Goal: Feedback & Contribution: Submit feedback/report problem

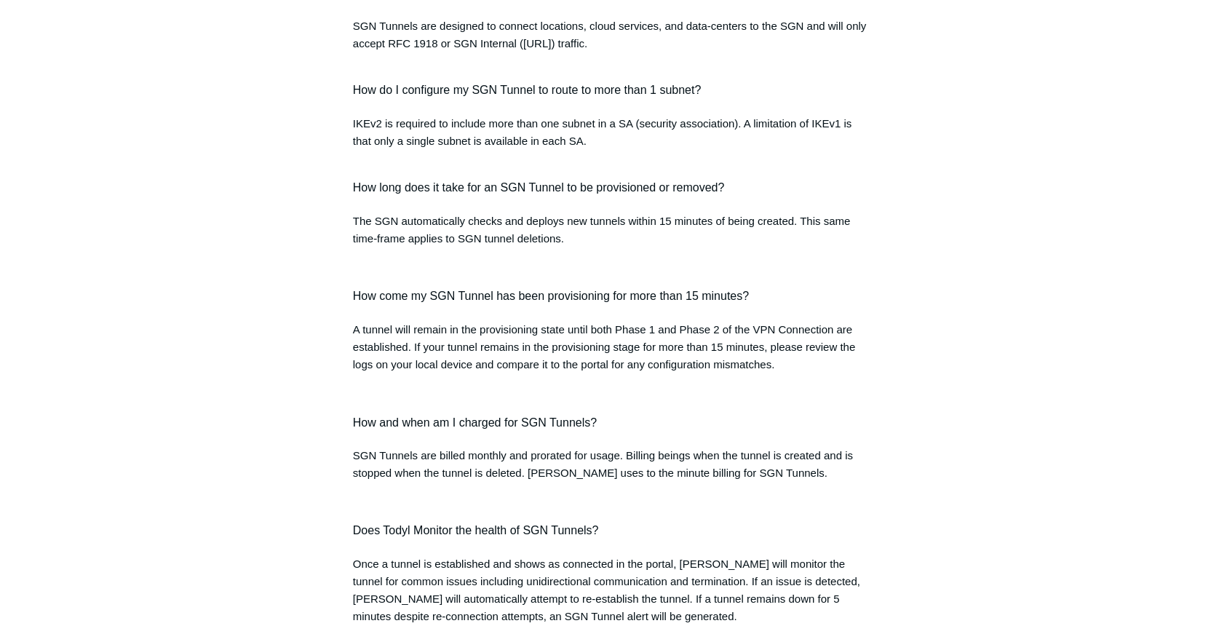
scroll to position [1376, 0]
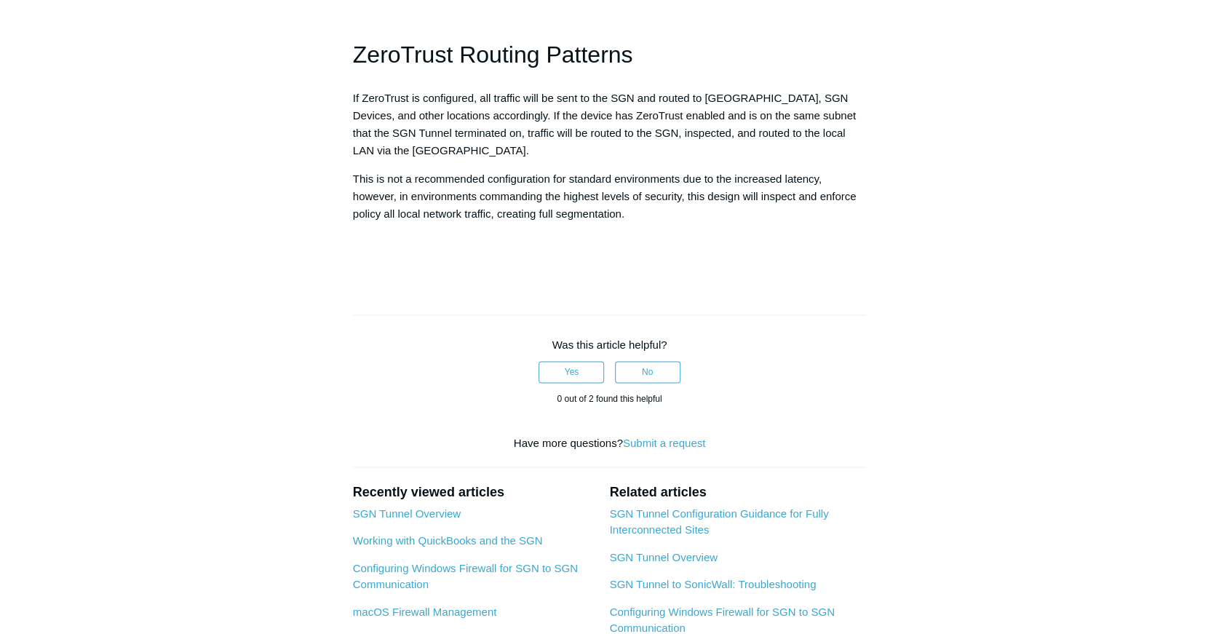
scroll to position [1617, 0]
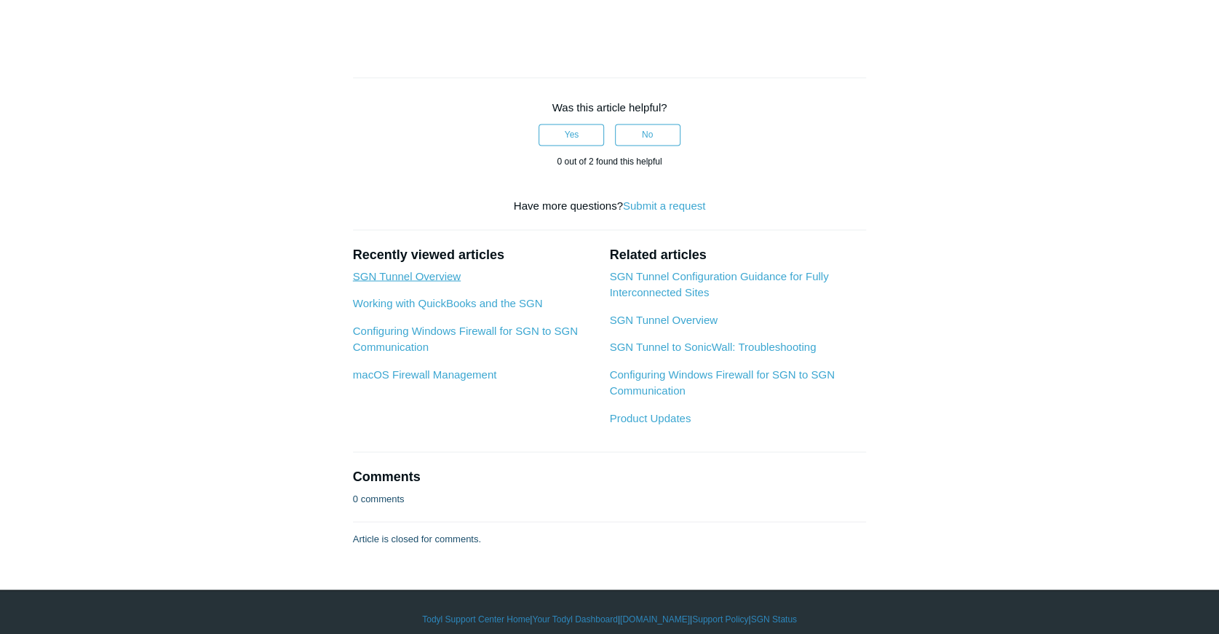
click at [429, 272] on link "SGN Tunnel Overview" at bounding box center [407, 275] width 108 height 12
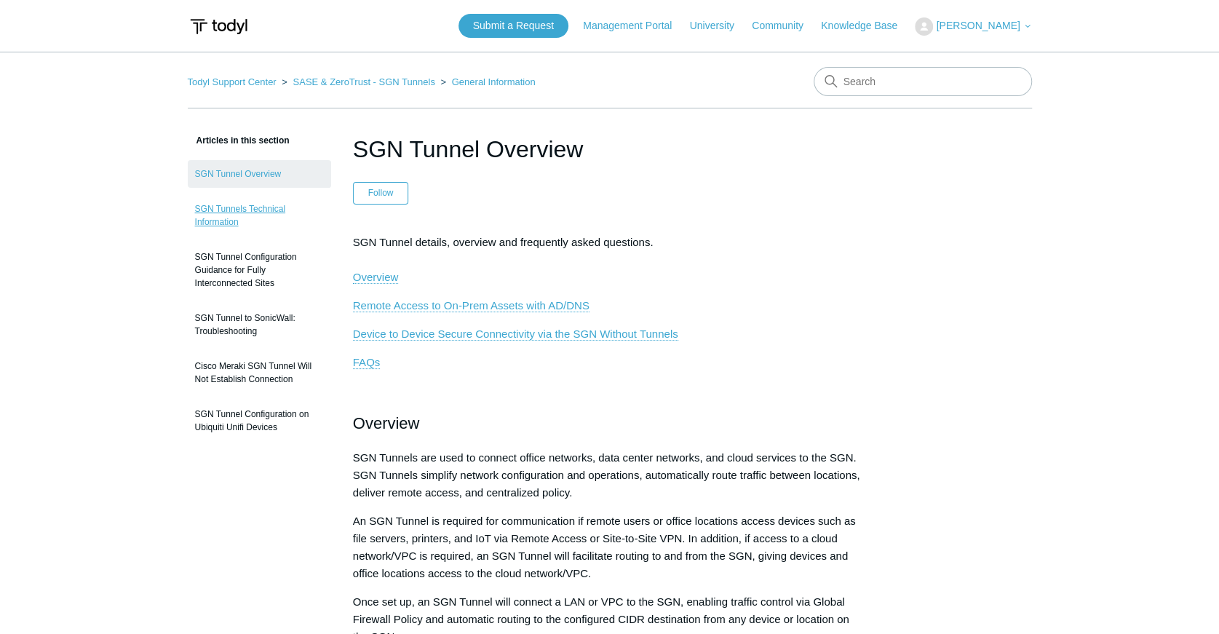
click at [223, 207] on link "SGN Tunnels Technical Information" at bounding box center [259, 215] width 143 height 41
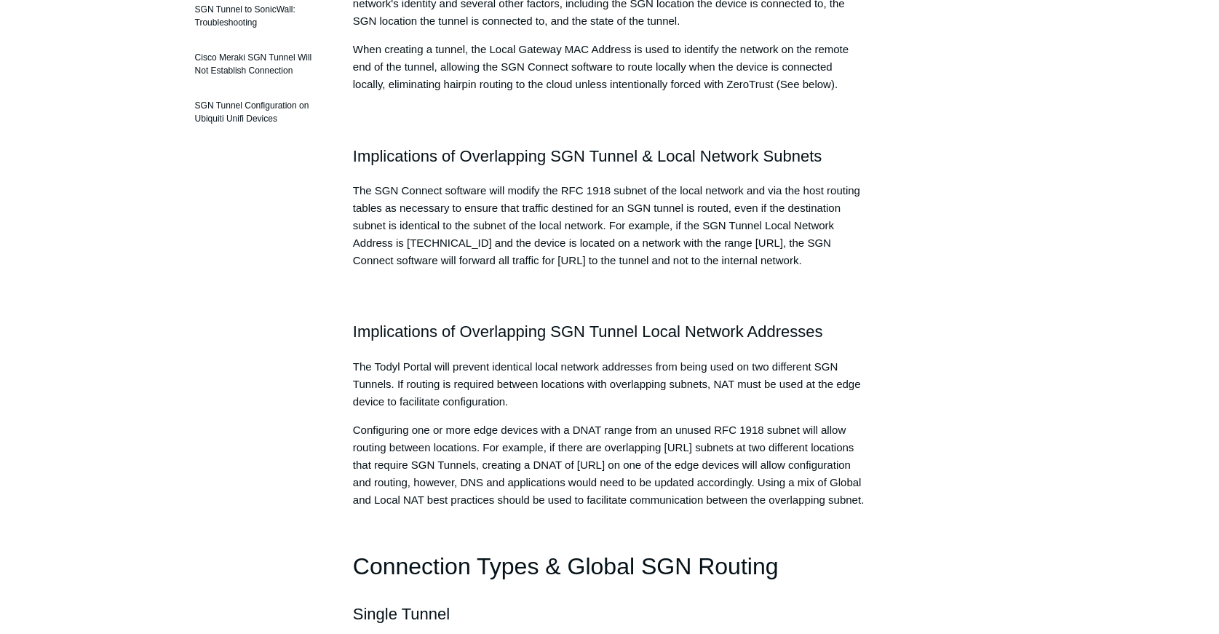
scroll to position [92, 0]
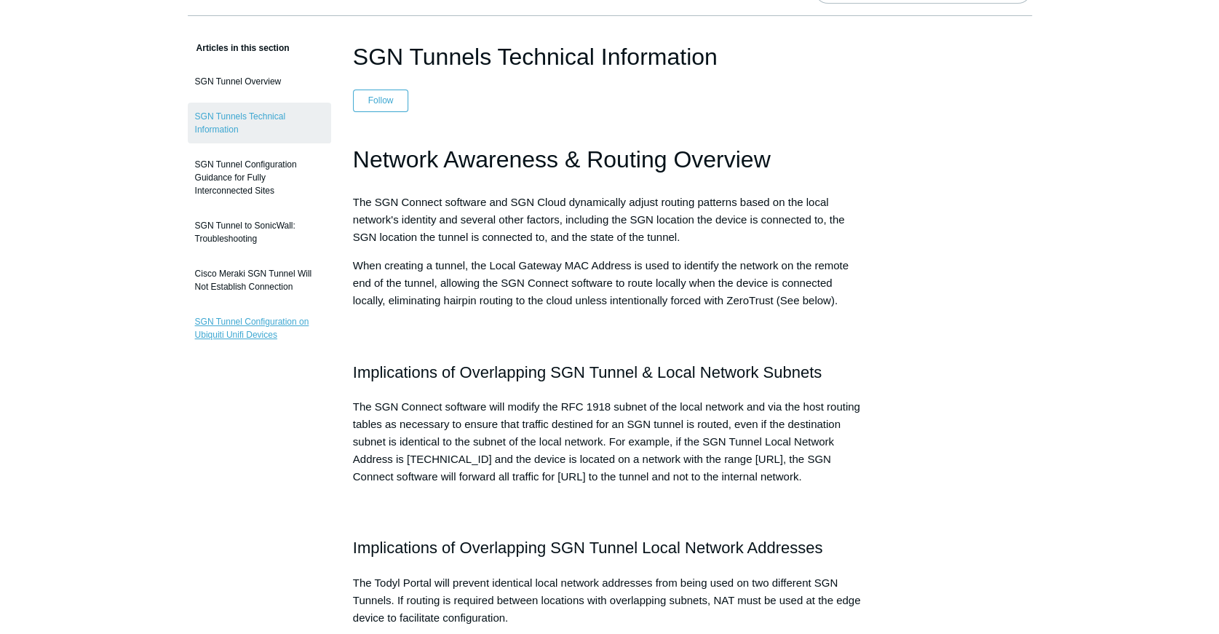
click at [234, 319] on link "SGN Tunnel Configuration on Ubiquiti Unifi Devices" at bounding box center [259, 328] width 143 height 41
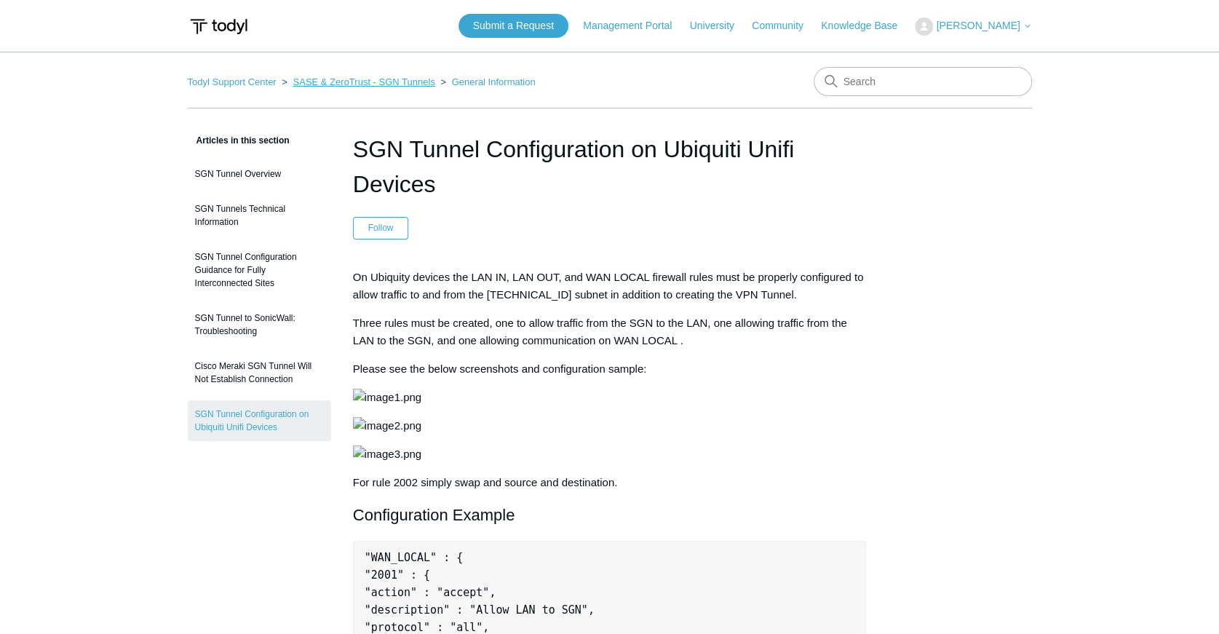
click at [407, 81] on link "SASE & ZeroTrust - SGN Tunnels" at bounding box center [363, 81] width 142 height 11
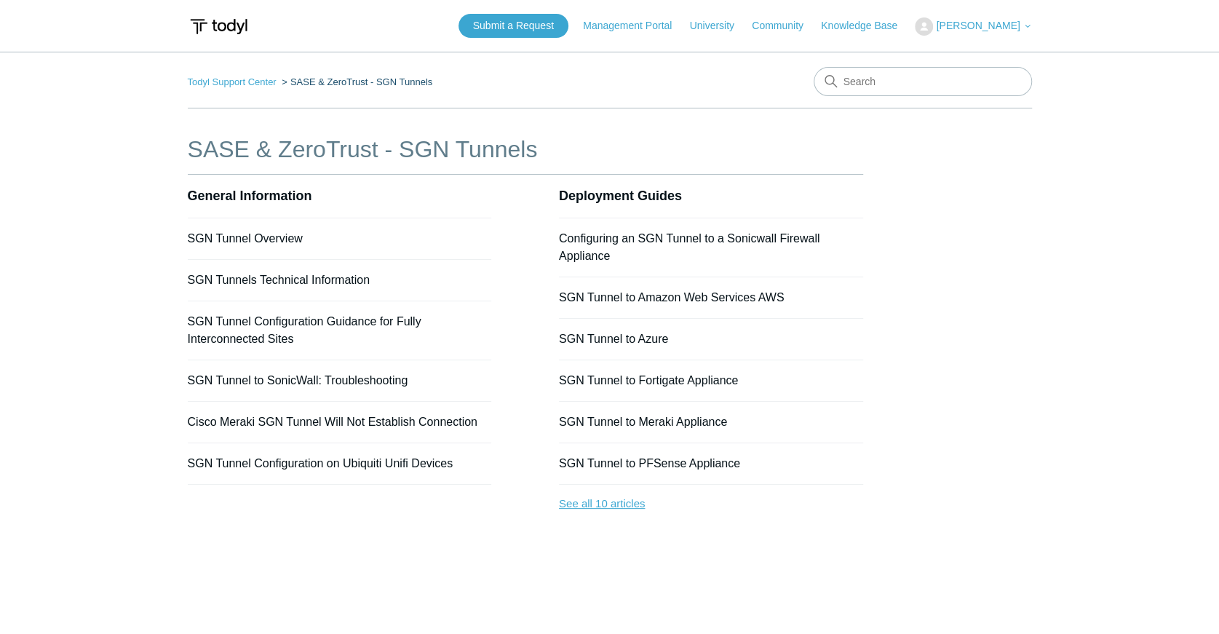
click at [629, 510] on link "See all 10 articles" at bounding box center [711, 504] width 304 height 39
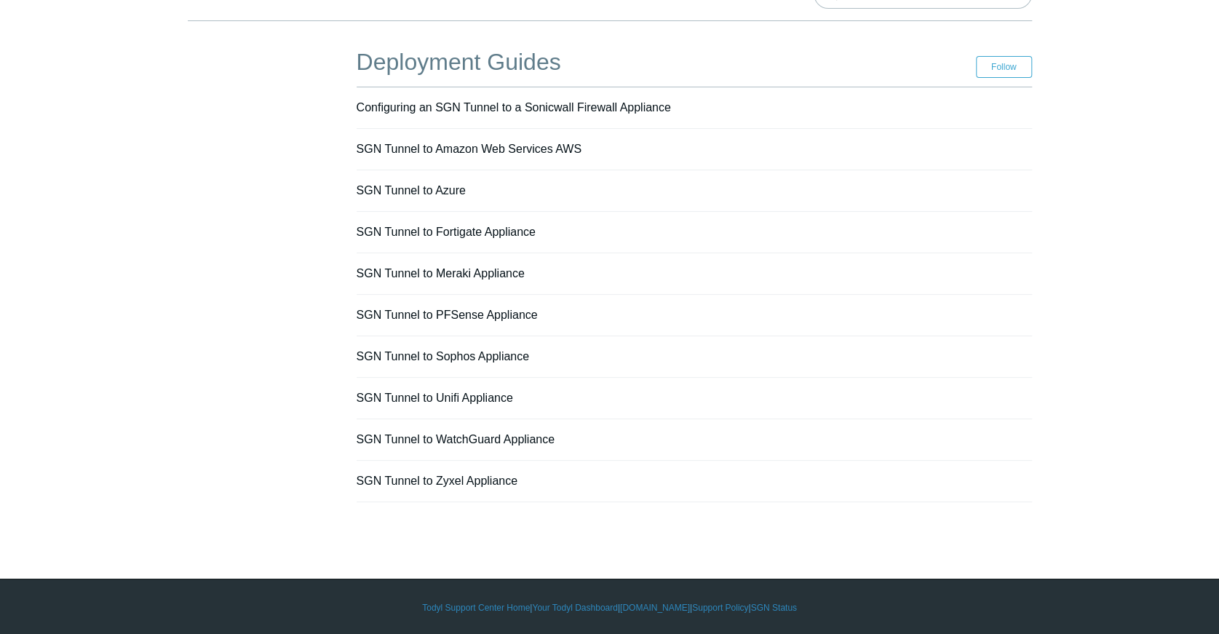
scroll to position [89, 0]
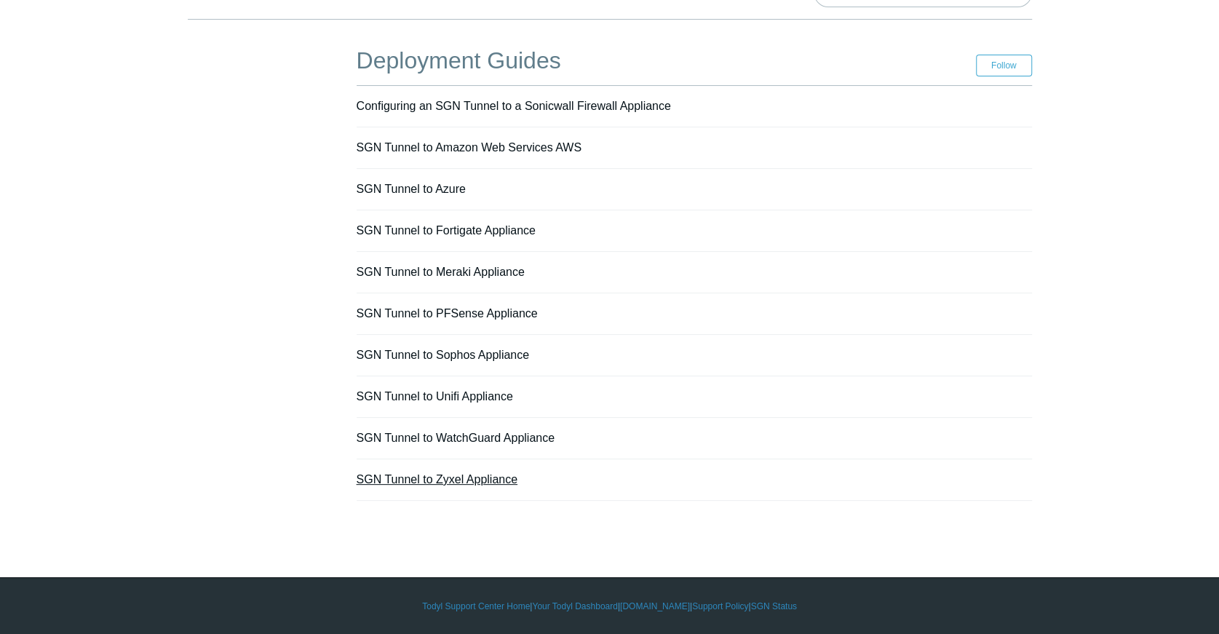
click at [491, 476] on link "SGN Tunnel to Zyxel Appliance" at bounding box center [437, 479] width 161 height 12
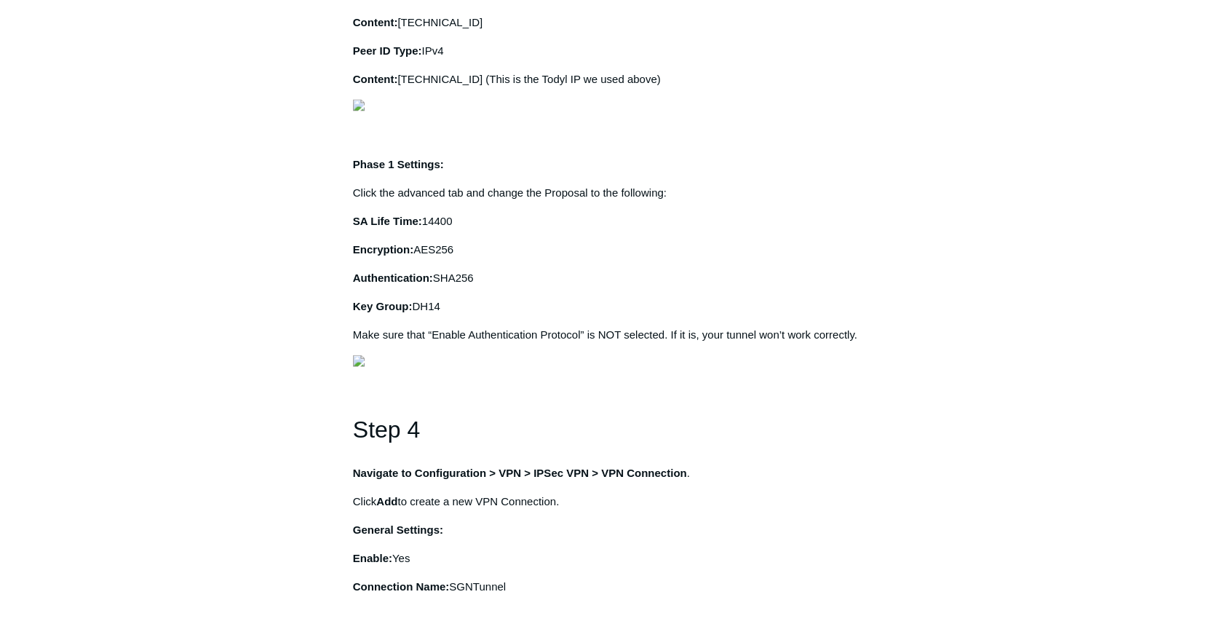
scroll to position [1455, 0]
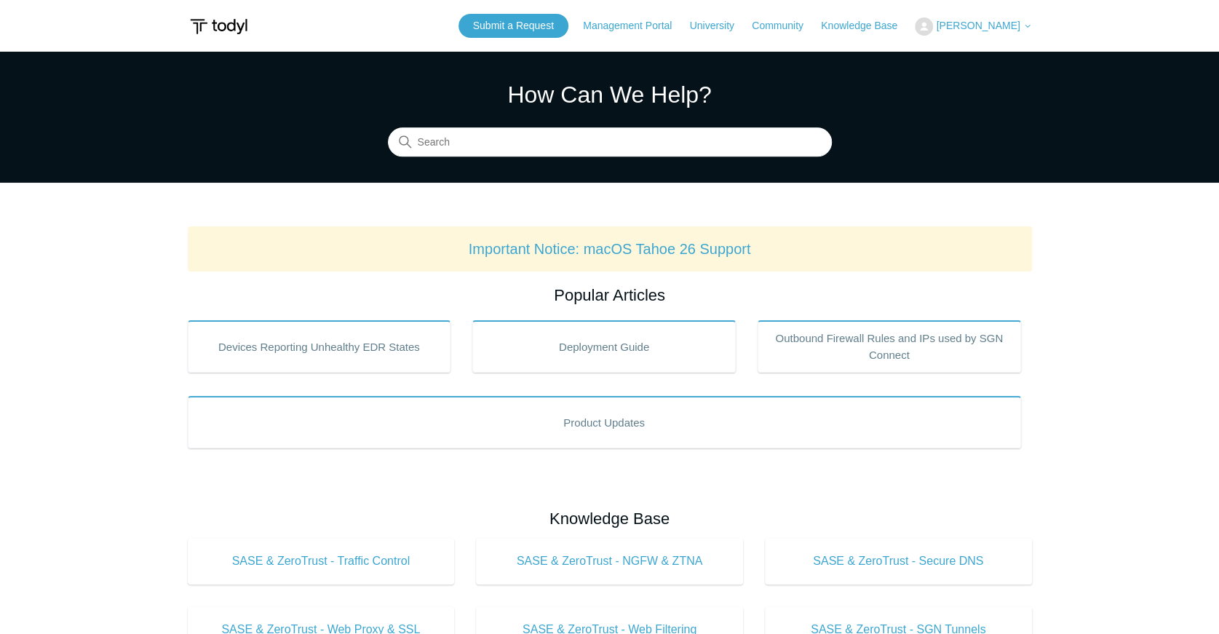
click at [981, 21] on span "[PERSON_NAME]" at bounding box center [978, 26] width 84 height 12
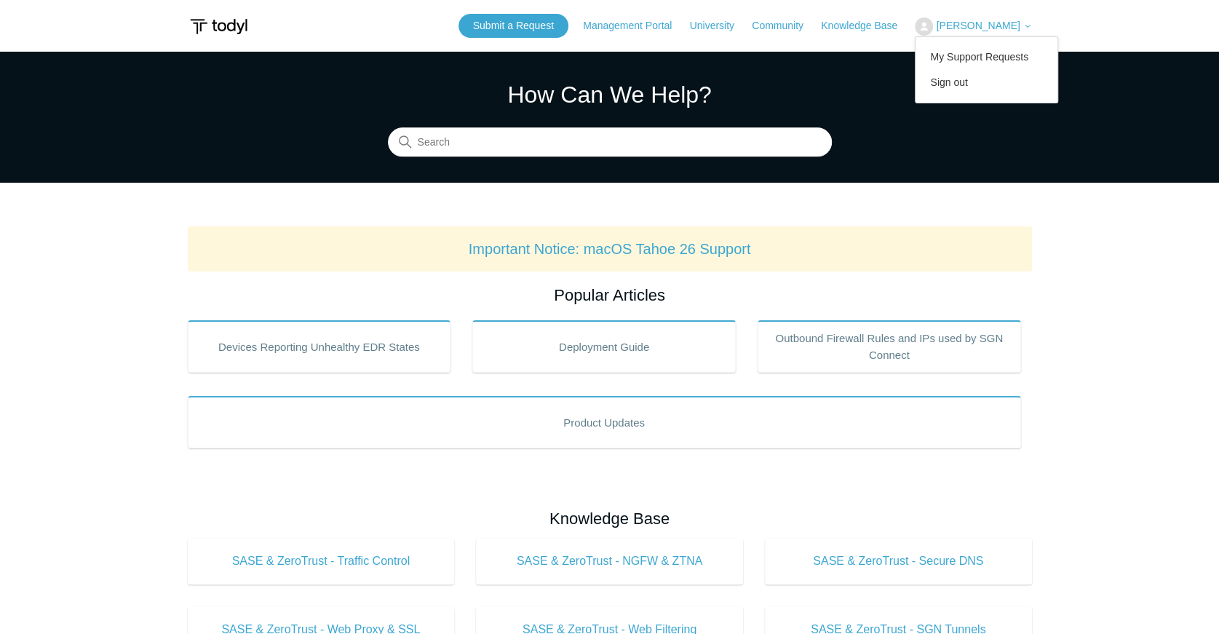
click at [981, 21] on span "[PERSON_NAME]" at bounding box center [978, 26] width 84 height 12
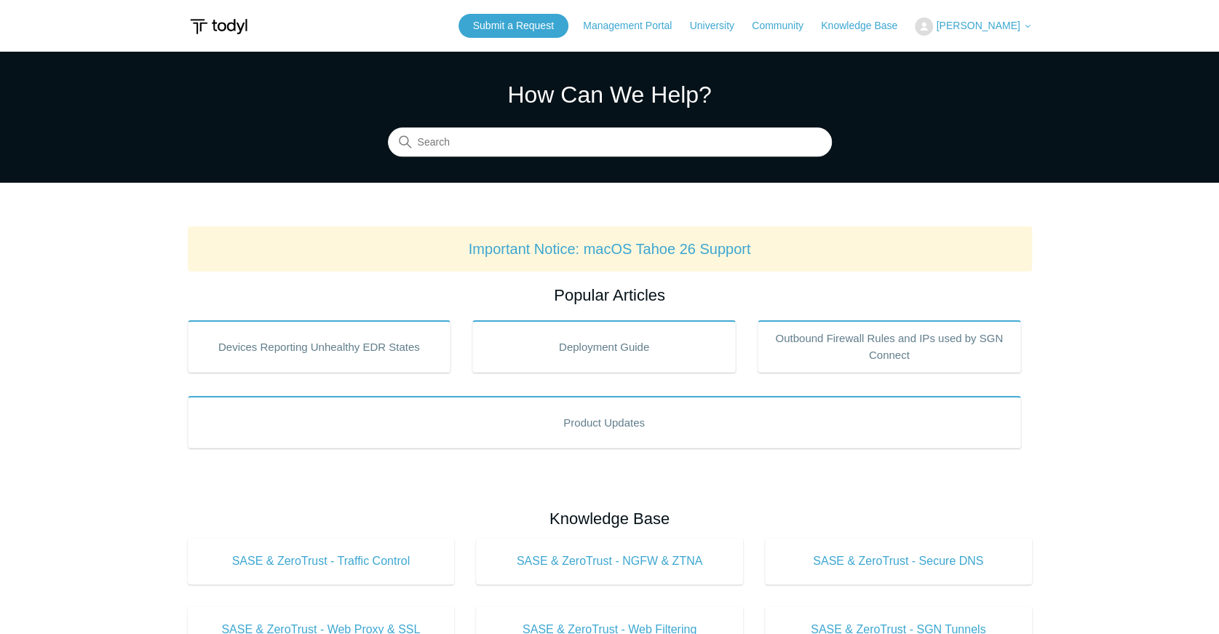
click at [986, 25] on span "[PERSON_NAME]" at bounding box center [978, 26] width 84 height 12
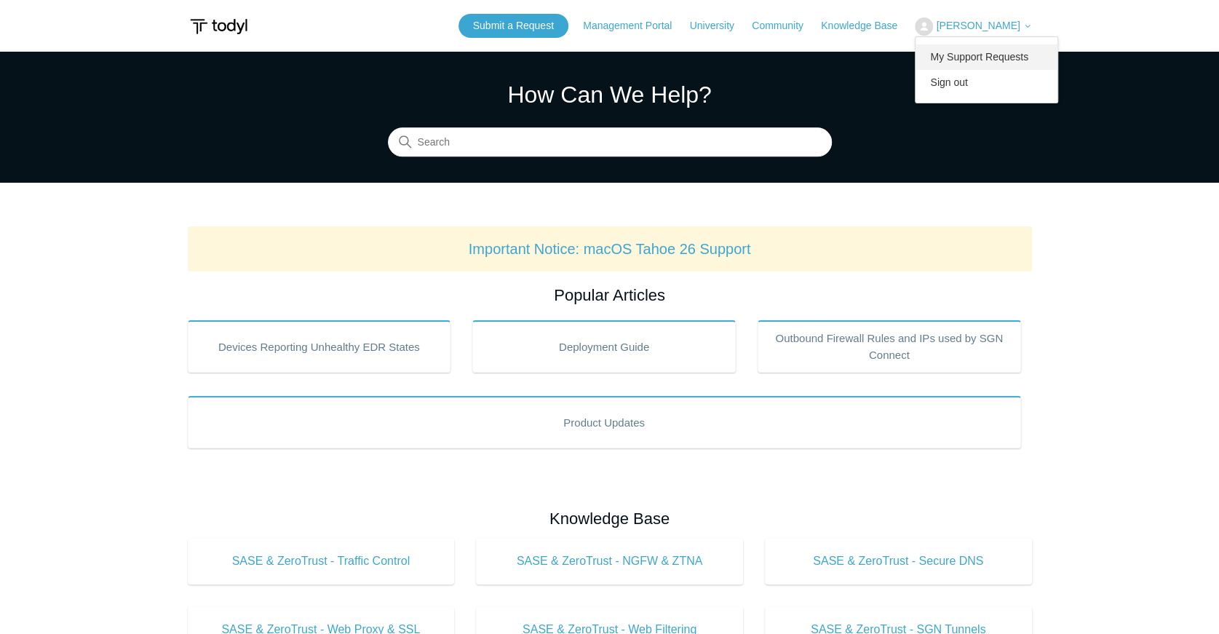
click at [984, 66] on link "My Support Requests" at bounding box center [986, 56] width 142 height 25
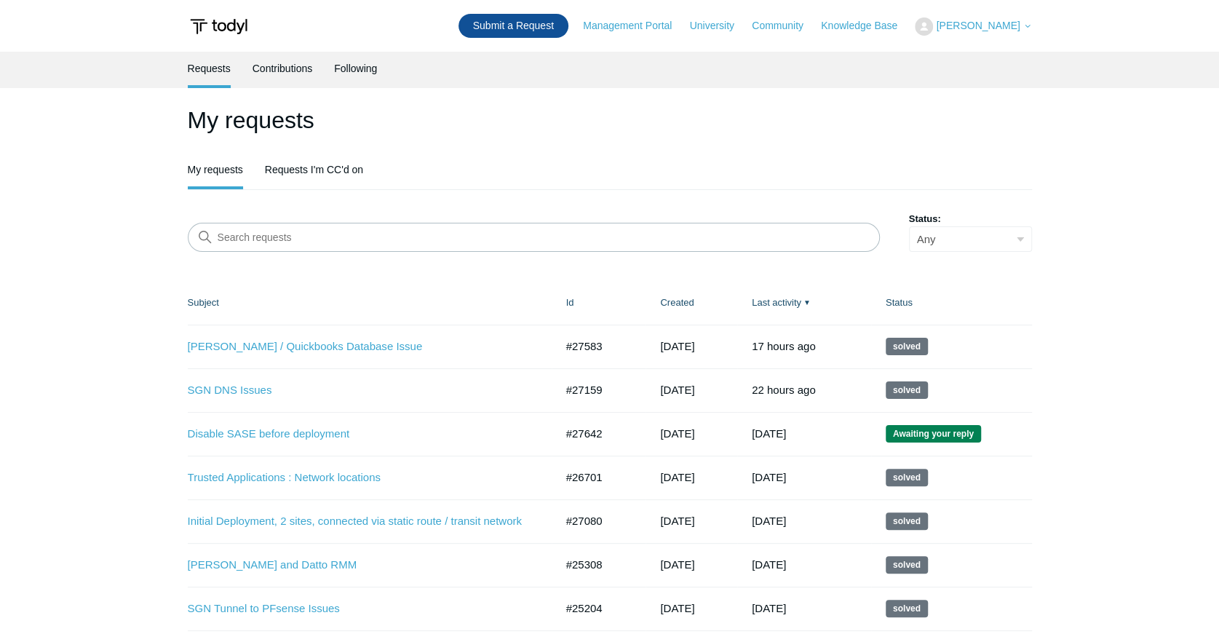
click at [532, 25] on link "Submit a Request" at bounding box center [513, 26] width 110 height 24
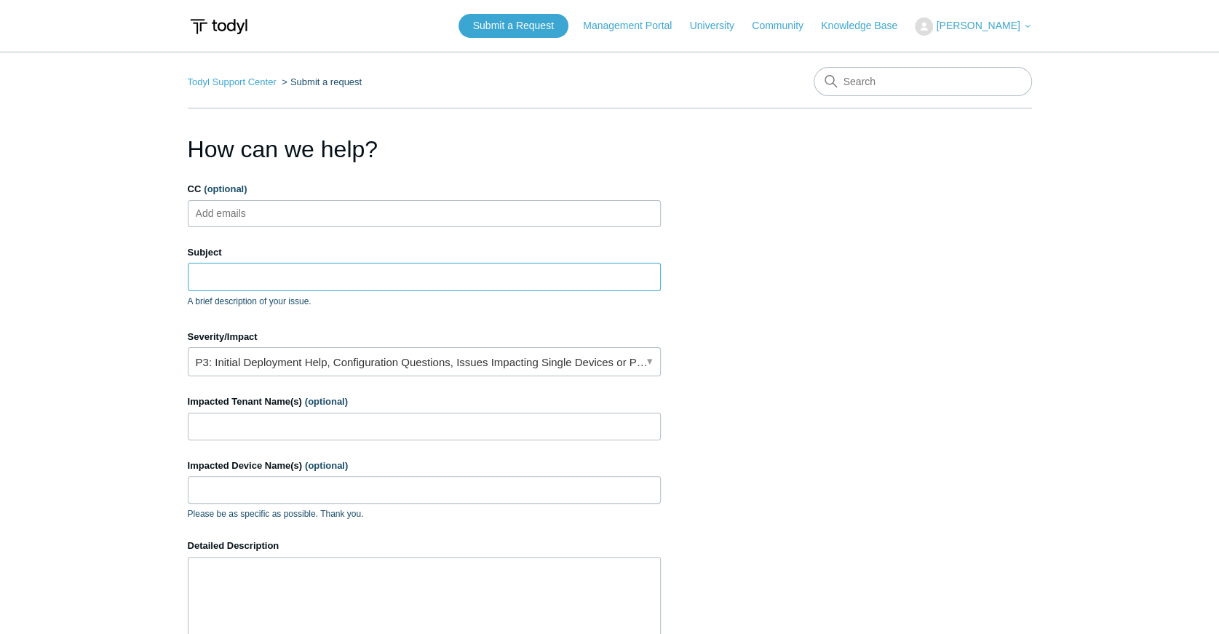
click at [319, 277] on input "Subject" at bounding box center [424, 277] width 473 height 28
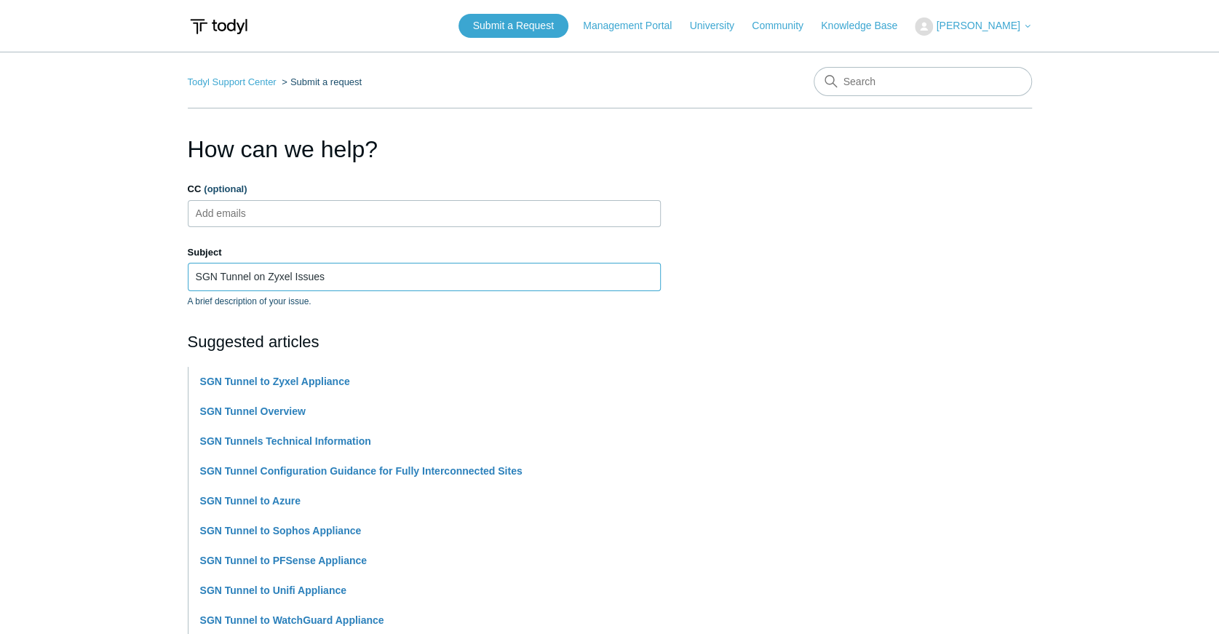
type input "SGN Tunnel on Zyxel Issues"
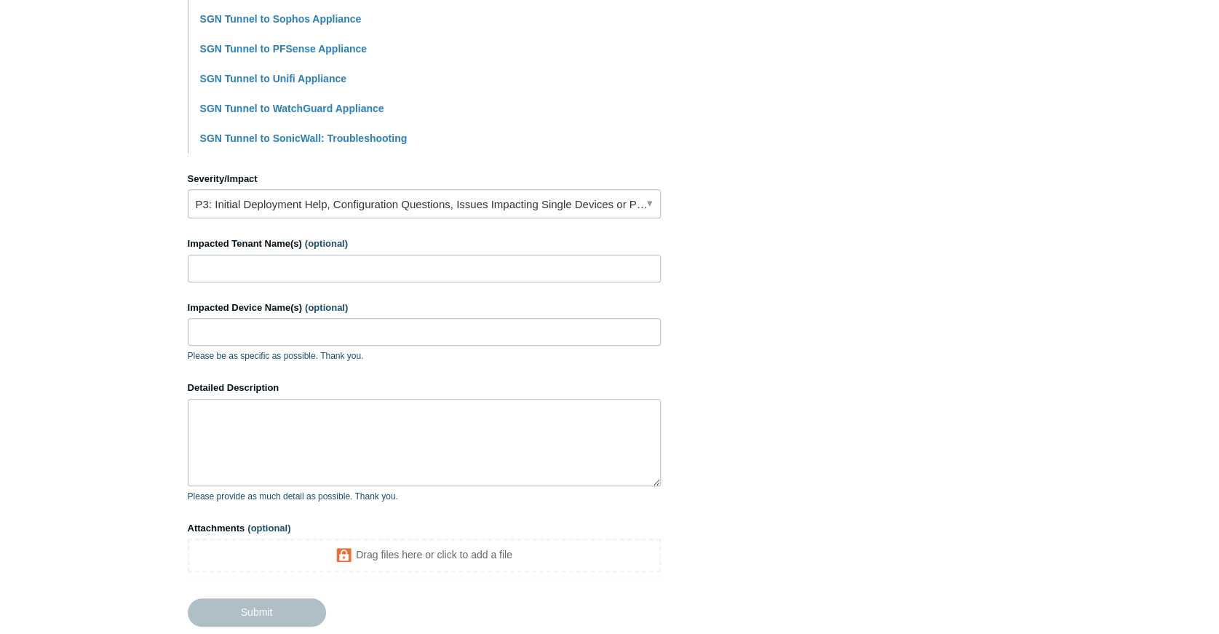
scroll to position [381, 0]
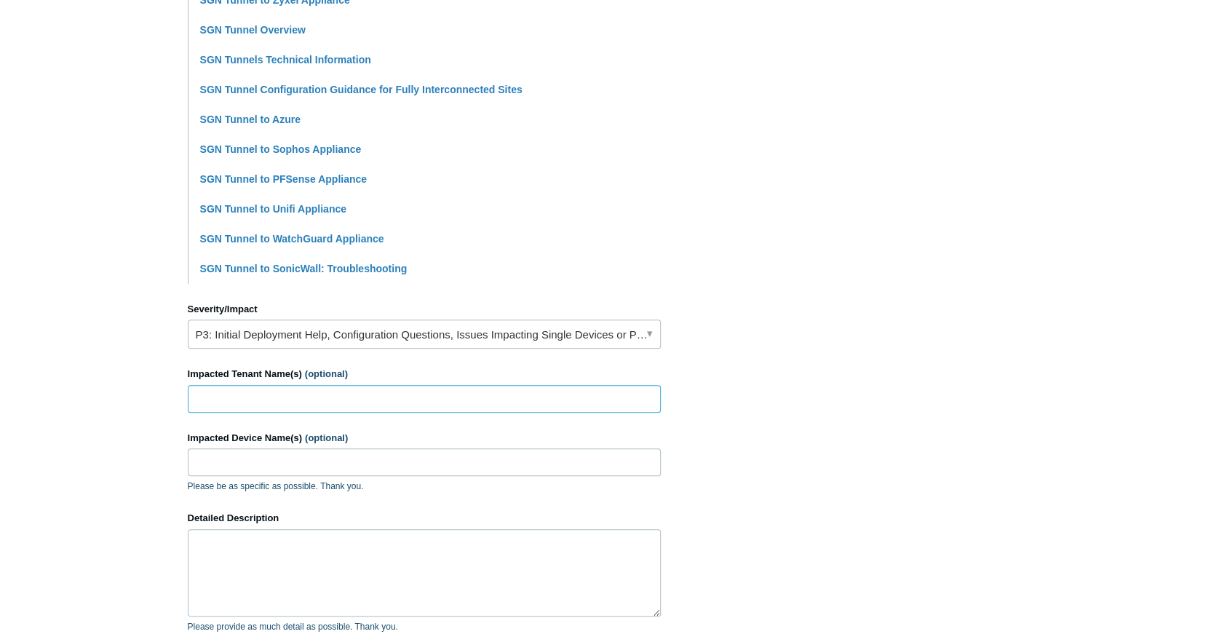
click at [405, 400] on input "Impacted Tenant Name(s) (optional)" at bounding box center [424, 399] width 473 height 28
type input "[US_STATE] Association for Local Public Health"
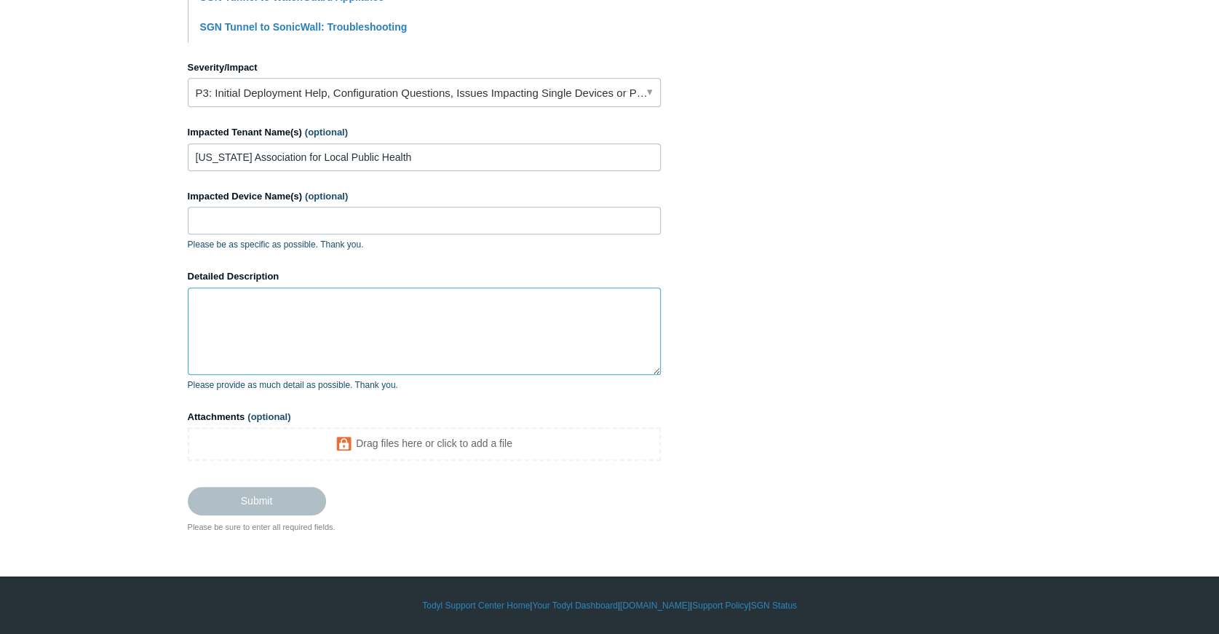
click at [351, 319] on textarea "Detailed Description" at bounding box center [424, 330] width 473 height 87
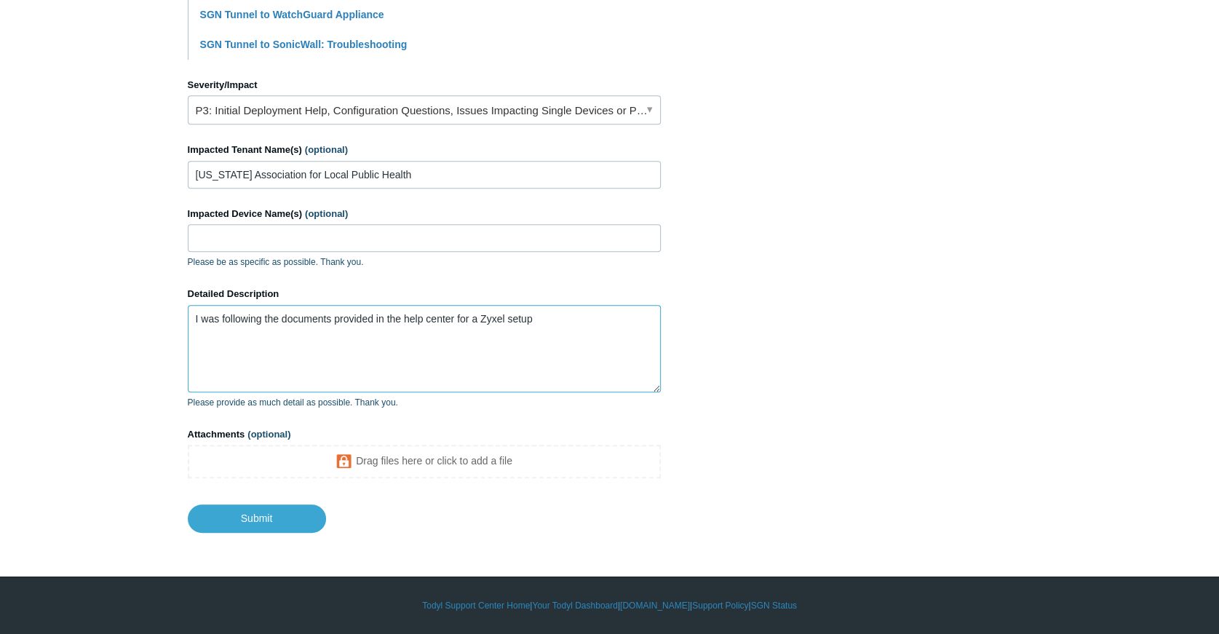
paste textarea "[TECHNICAL_ID]"
drag, startPoint x: 279, startPoint y: 354, endPoint x: 180, endPoint y: 341, distance: 99.8
paste textarea "[URL][DOMAIN_NAME]"
click at [546, 320] on textarea "I was following the documents provided in the help center for a Zyxel setup [UR…" at bounding box center [424, 348] width 473 height 87
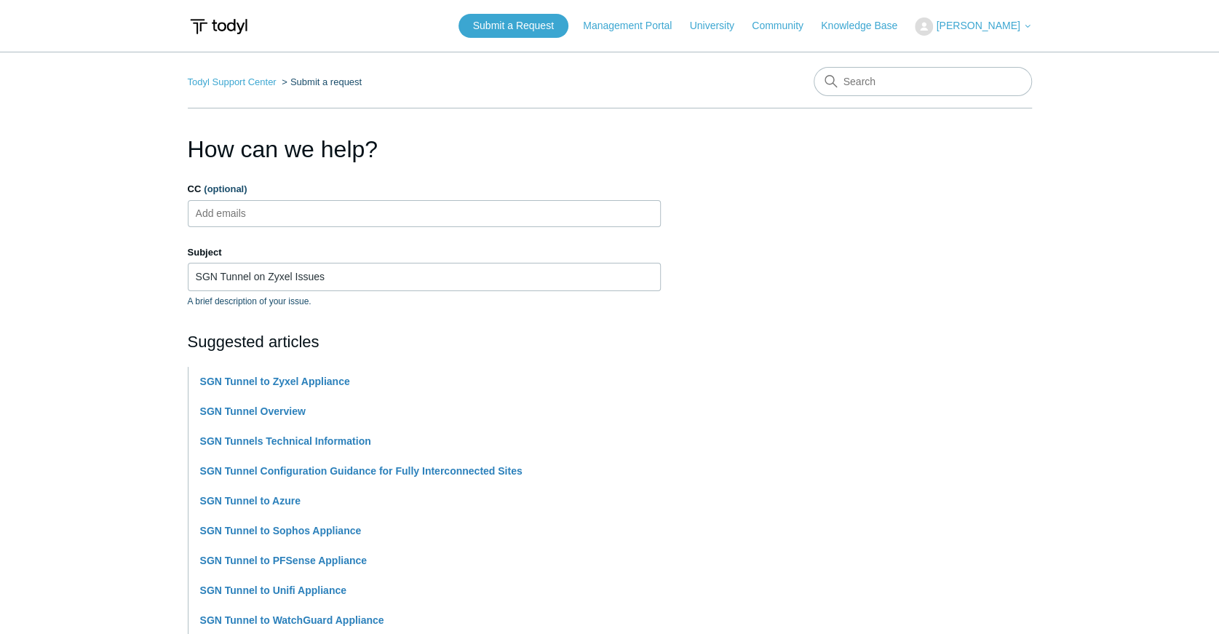
scroll to position [404, 0]
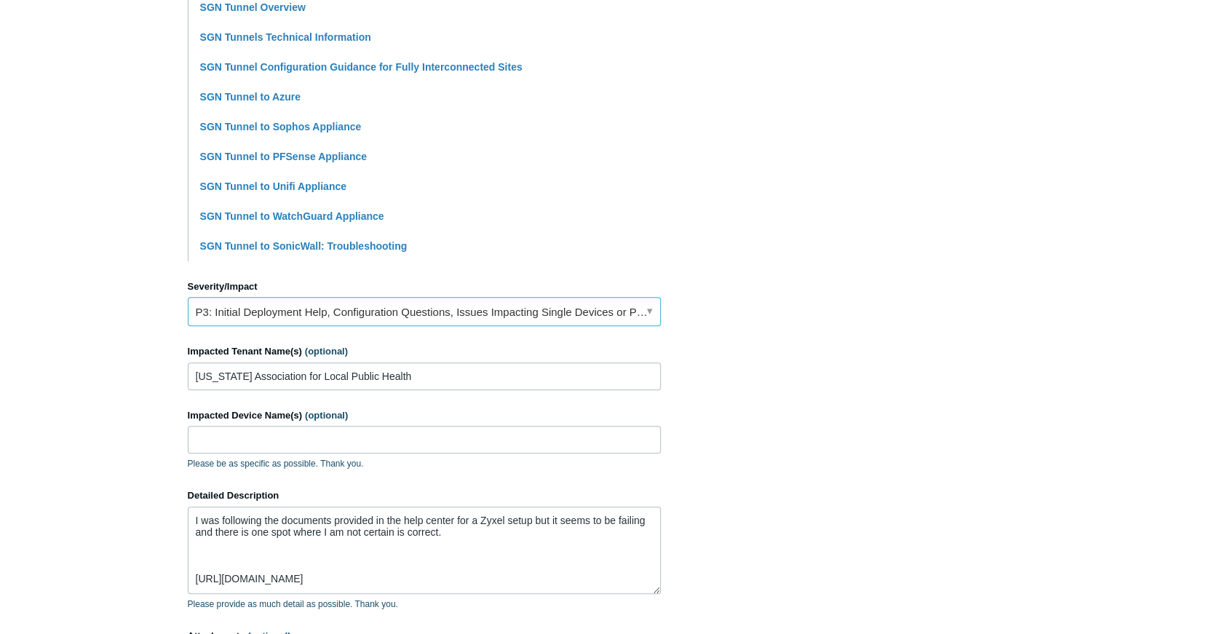
click at [501, 314] on link "P3: Initial Deployment Help, Configuration Questions, Issues Impacting Single D…" at bounding box center [424, 311] width 473 height 29
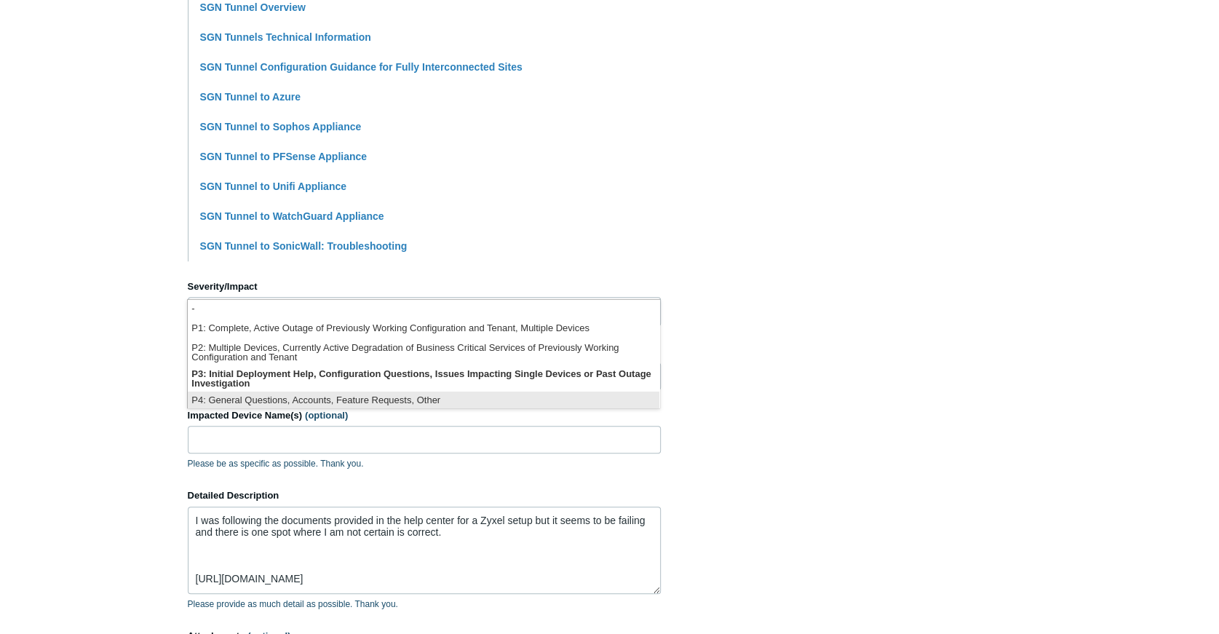
scroll to position [3, 0]
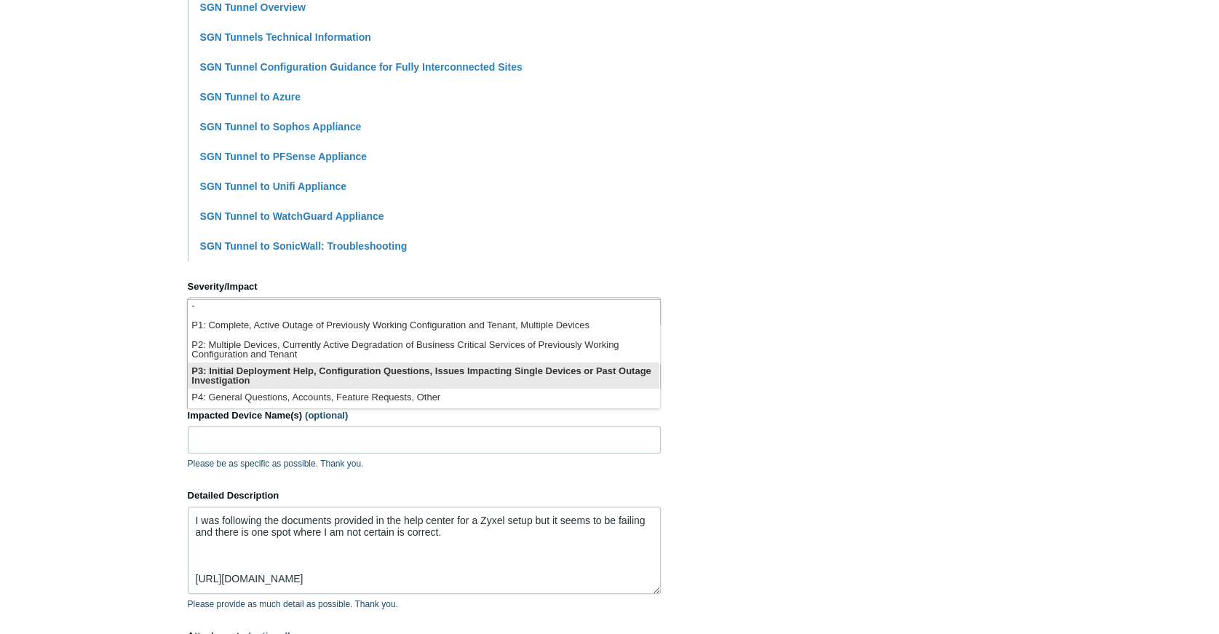
click at [527, 369] on li "P3: Initial Deployment Help, Configuration Questions, Issues Impacting Single D…" at bounding box center [423, 375] width 471 height 26
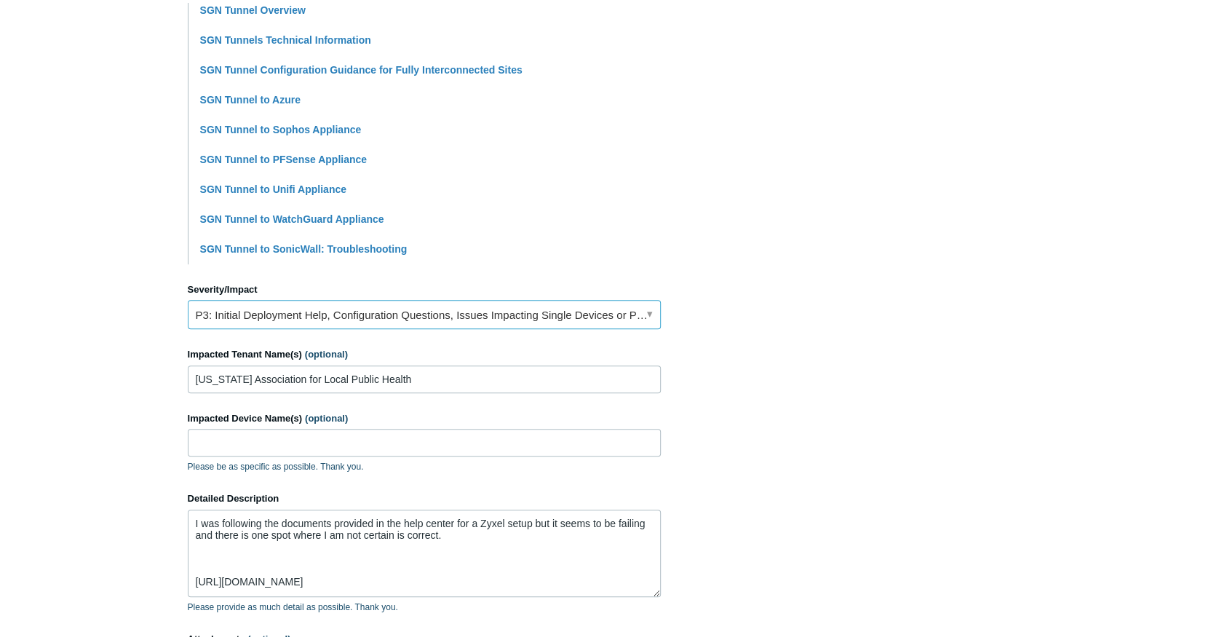
scroll to position [485, 0]
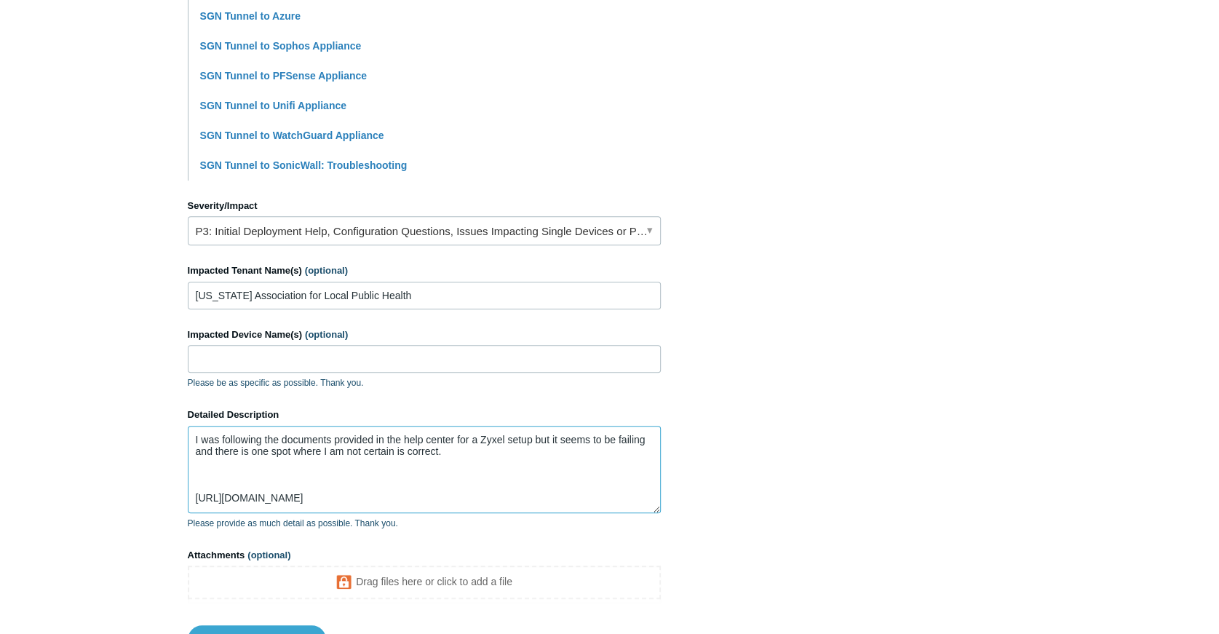
click at [492, 453] on textarea "I was following the documents provided in the help center for a Zyxel setup but…" at bounding box center [424, 469] width 473 height 87
click at [509, 445] on textarea "I was following the documents provided in the help center for a Zyxel setup but…" at bounding box center [424, 469] width 473 height 87
click at [495, 448] on textarea "I was following the documents provided in the help center for a Zyxel setup but…" at bounding box center [424, 469] width 473 height 87
click at [485, 458] on textarea "I was following the documents provided in the help center for a Zyxel setup but…" at bounding box center [424, 469] width 473 height 87
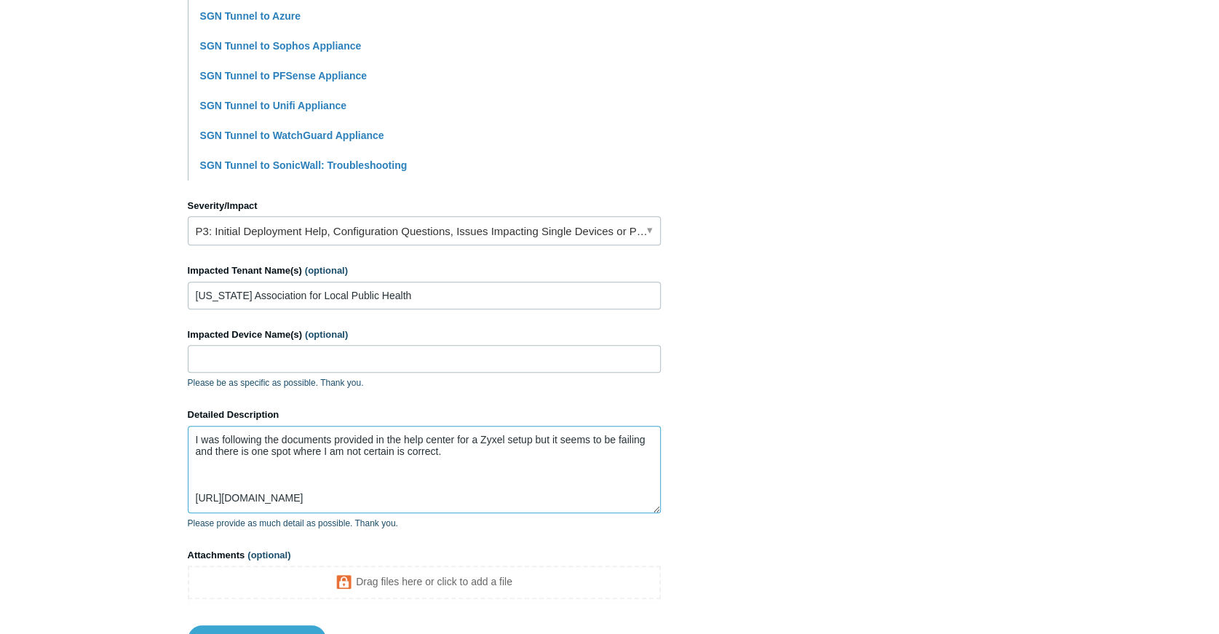
click at [485, 458] on textarea "I was following the documents provided in the help center for a Zyxel setup but…" at bounding box center [424, 469] width 473 height 87
click at [469, 450] on textarea "I was following the documents provided in the help center for a Zyxel setup but…" at bounding box center [424, 469] width 473 height 87
click at [359, 463] on textarea "I was following the documents provided in the help center for a Zyxel setup but…" at bounding box center [424, 469] width 473 height 87
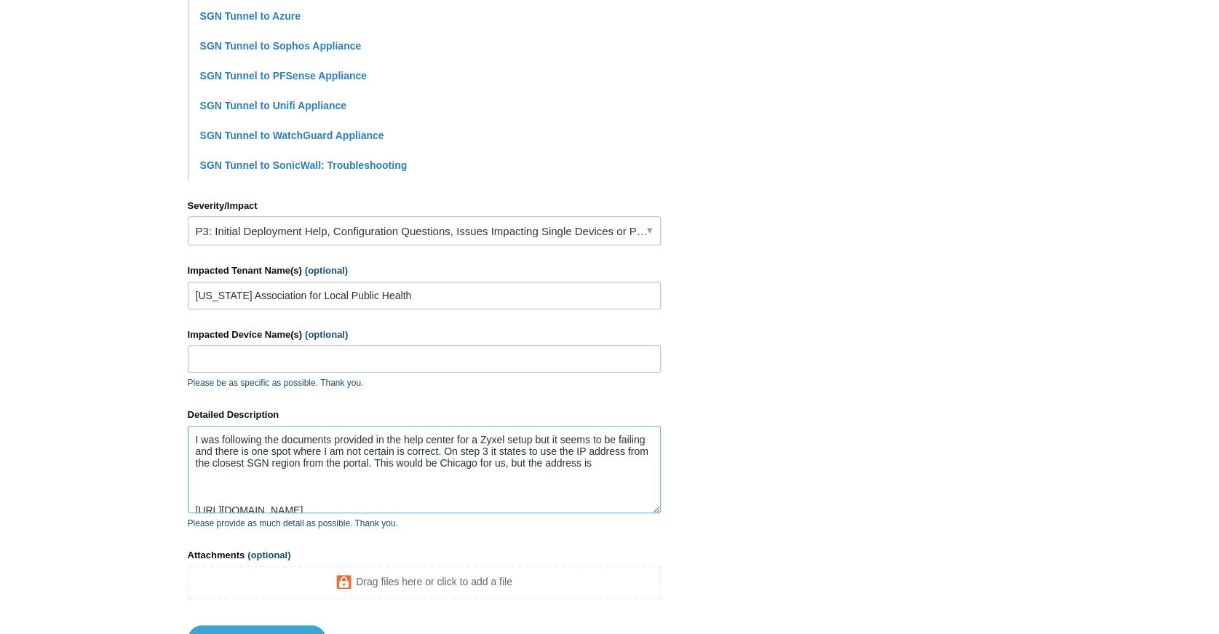
paste textarea "[URL][DOMAIN_NAME]"
click at [244, 490] on textarea "I was following the documents provided in the help center for a Zyxel setup but…" at bounding box center [424, 469] width 473 height 87
drag, startPoint x: 241, startPoint y: 487, endPoint x: 244, endPoint y: 479, distance: 8.1
click at [244, 479] on textarea "I was following the documents provided in the help center for a Zyxel setup but…" at bounding box center [424, 469] width 473 height 87
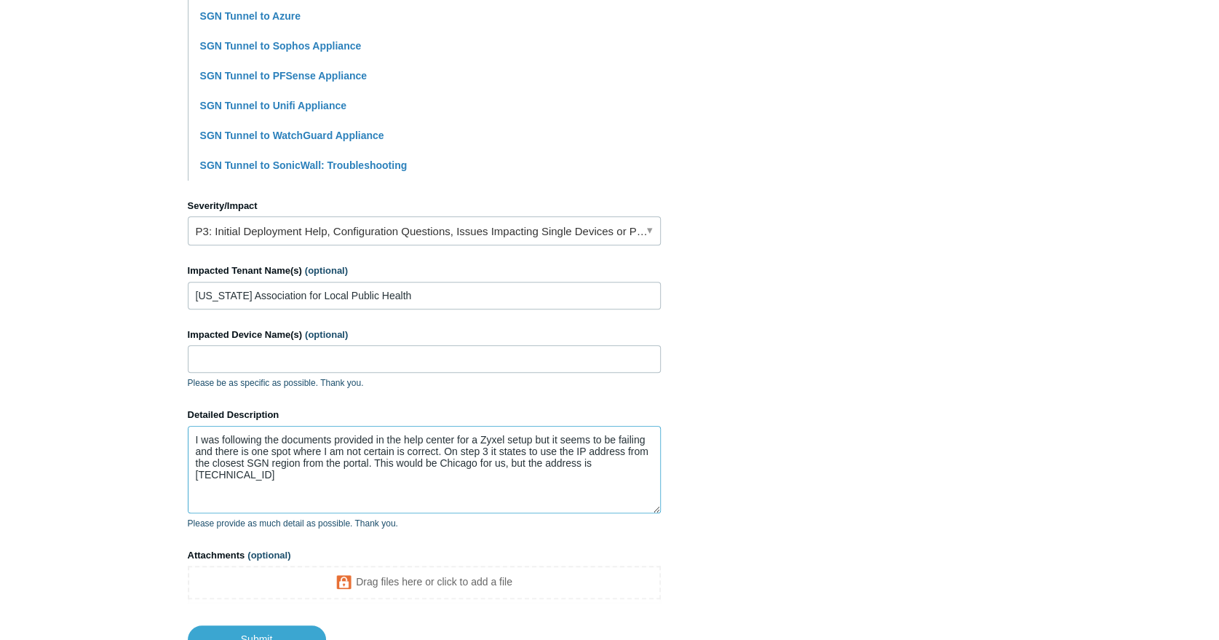
type textarea "I was following the documents provided in the help center for a Zyxel setup but…"
